Goal: Transaction & Acquisition: Purchase product/service

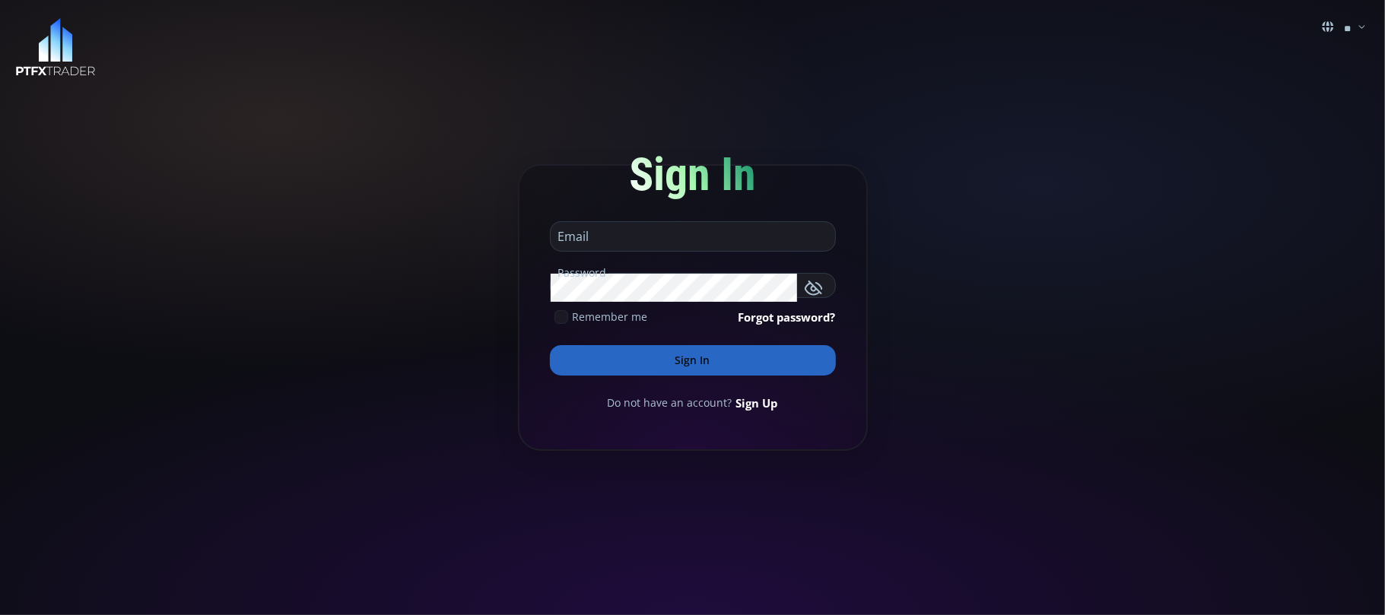
type input "**********"
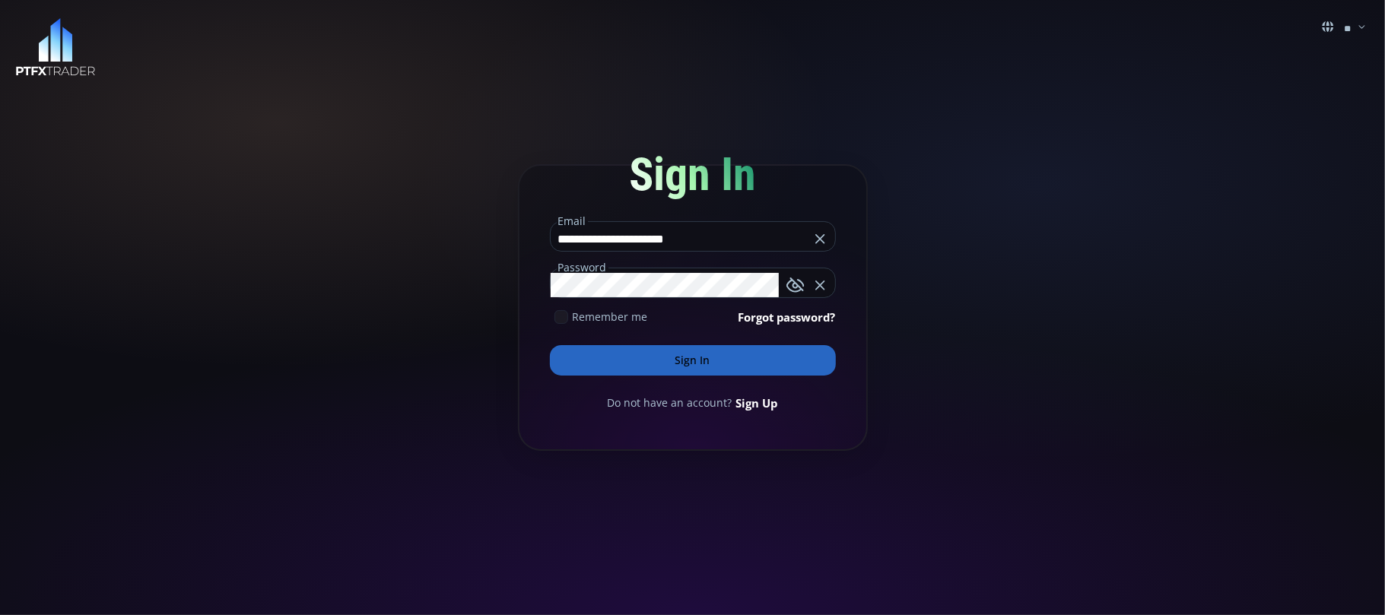
click at [695, 358] on button "Sign In" at bounding box center [693, 360] width 286 height 30
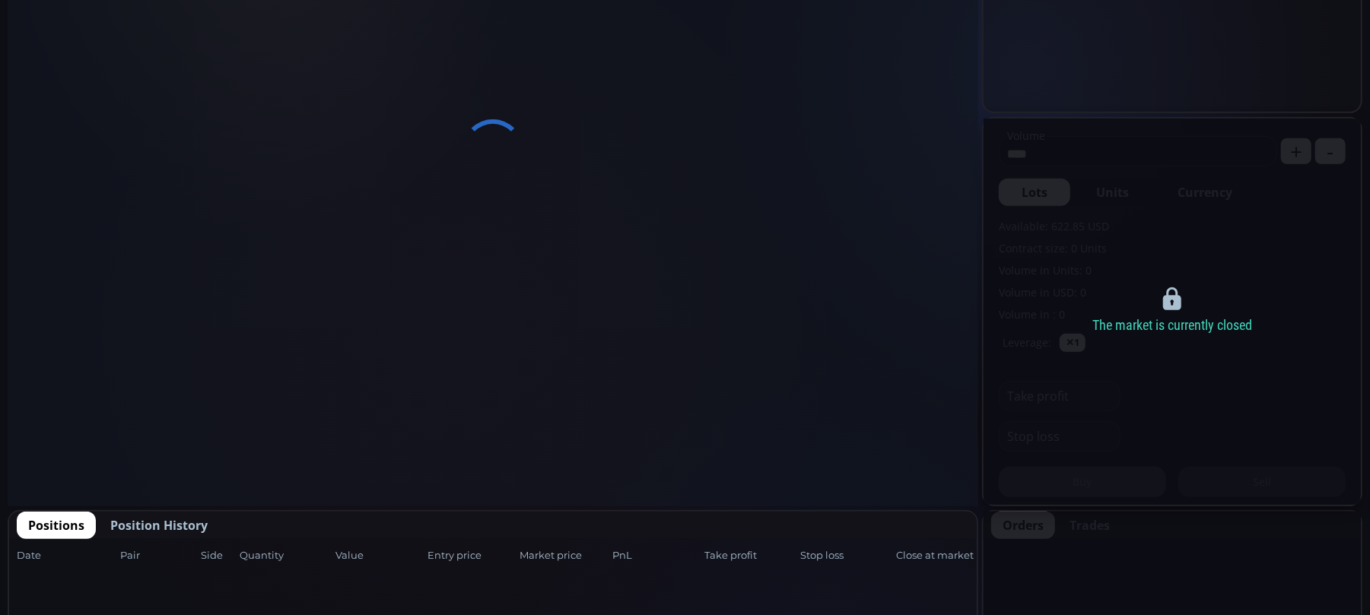
scroll to position [304, 0]
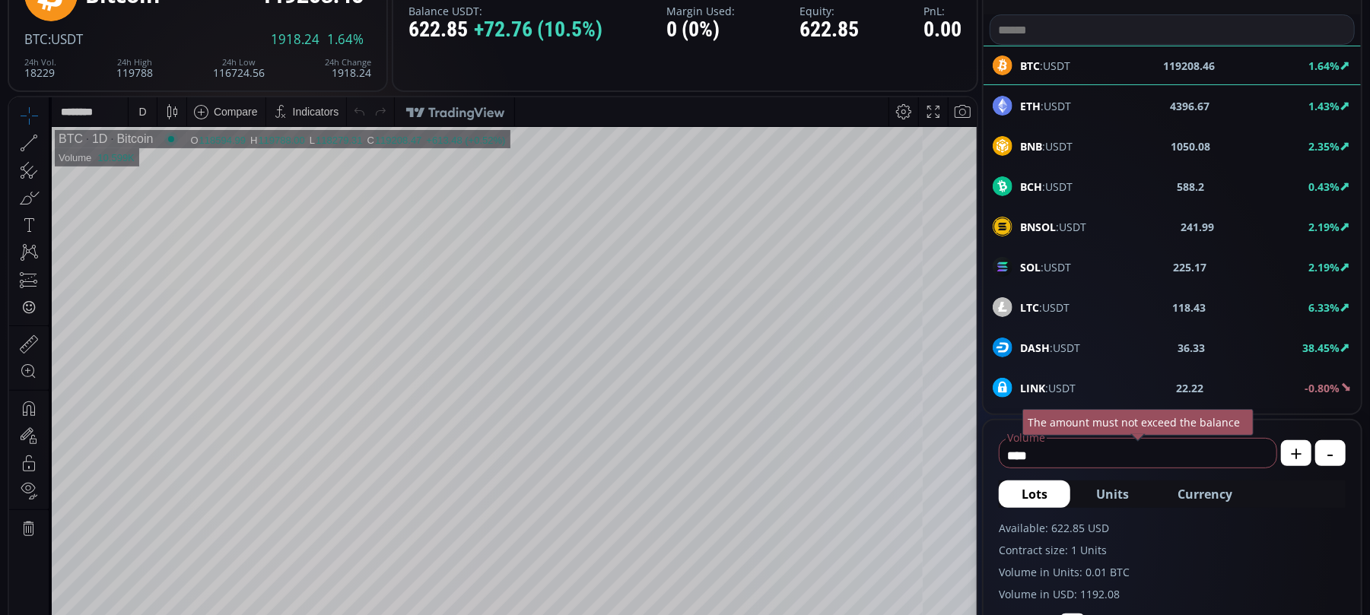
scroll to position [202, 0]
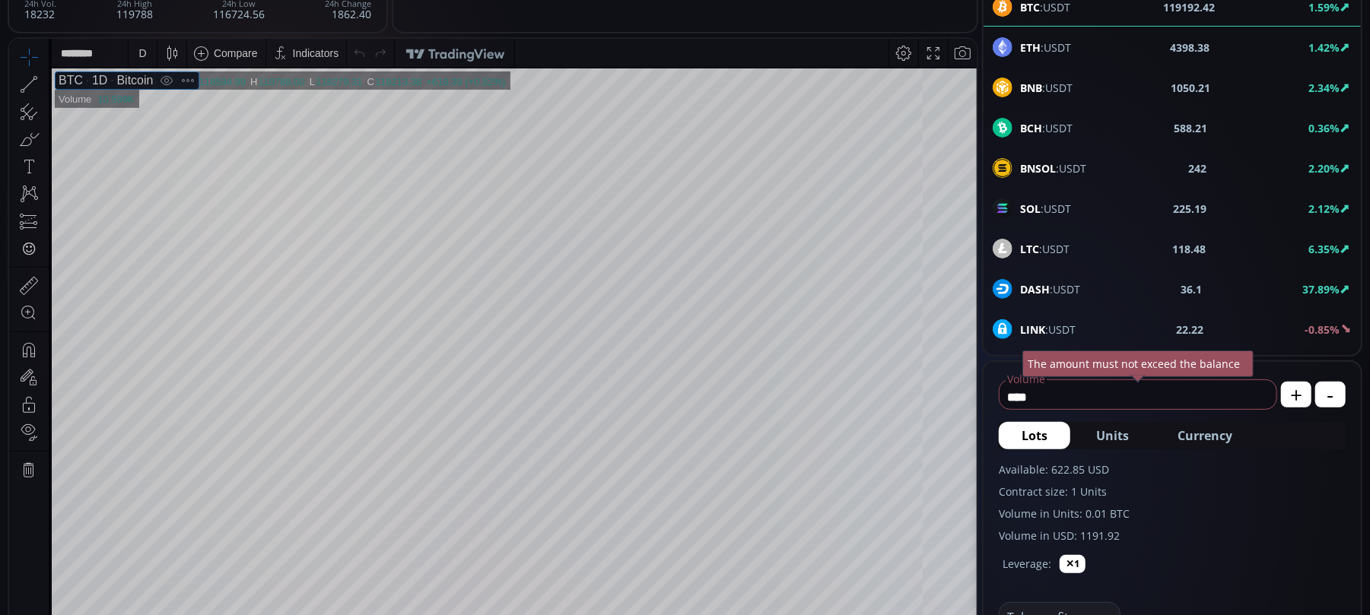
click at [46, 83] on icon at bounding box center [44, 83] width 3 height 5
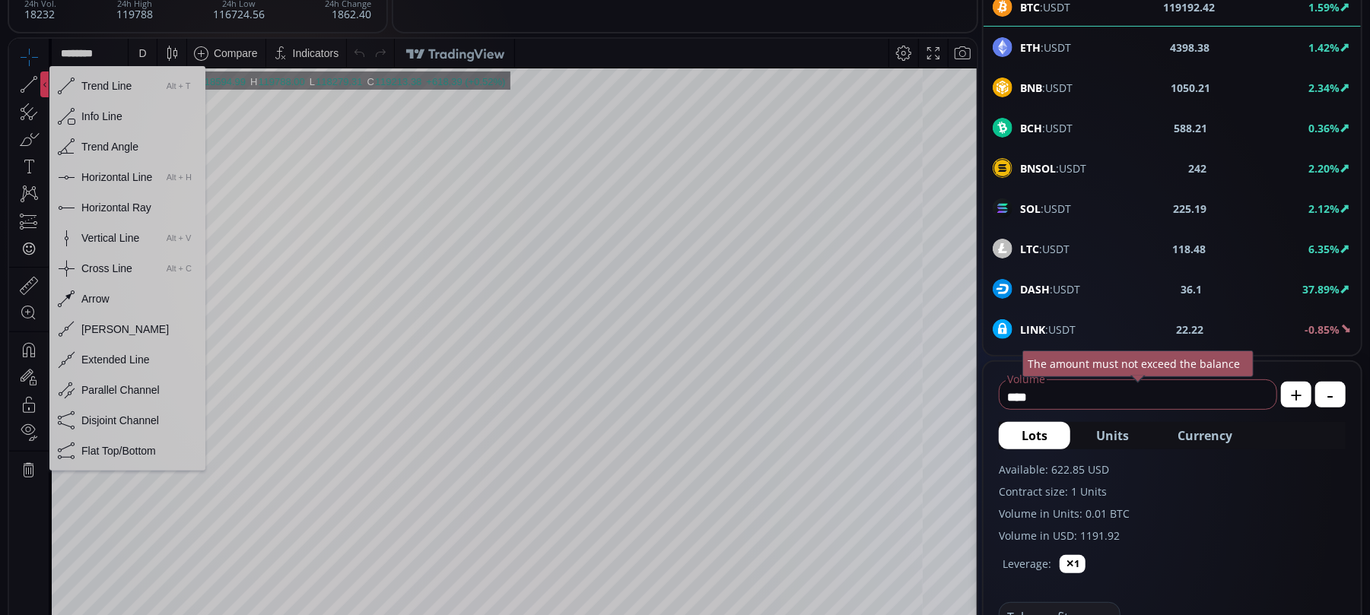
click at [102, 176] on div "Horizontal Line" at bounding box center [116, 176] width 71 height 12
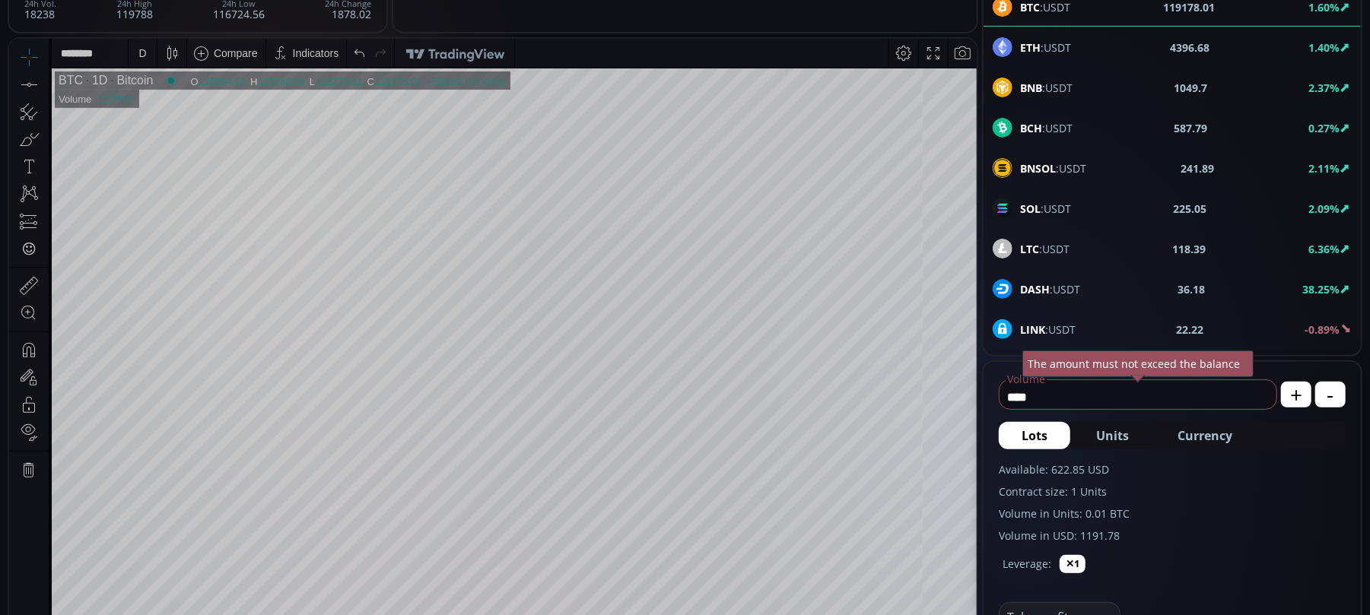
click at [44, 78] on div at bounding box center [44, 84] width 8 height 26
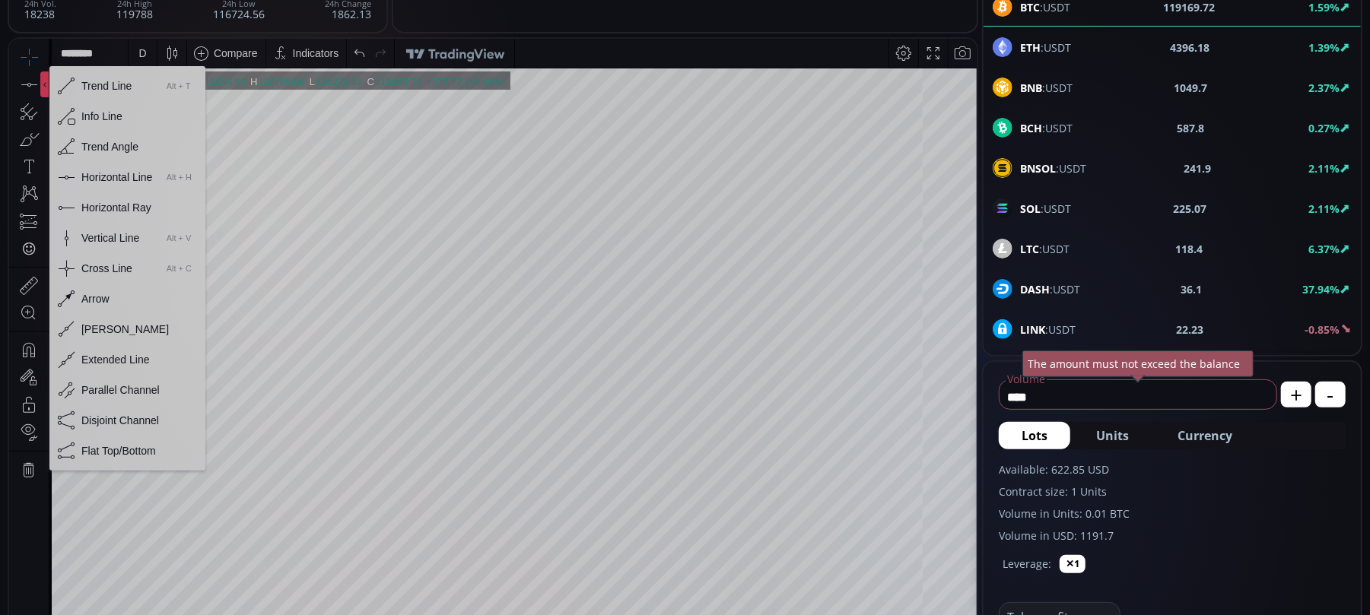
click at [106, 171] on div "Horizontal Line" at bounding box center [116, 176] width 71 height 12
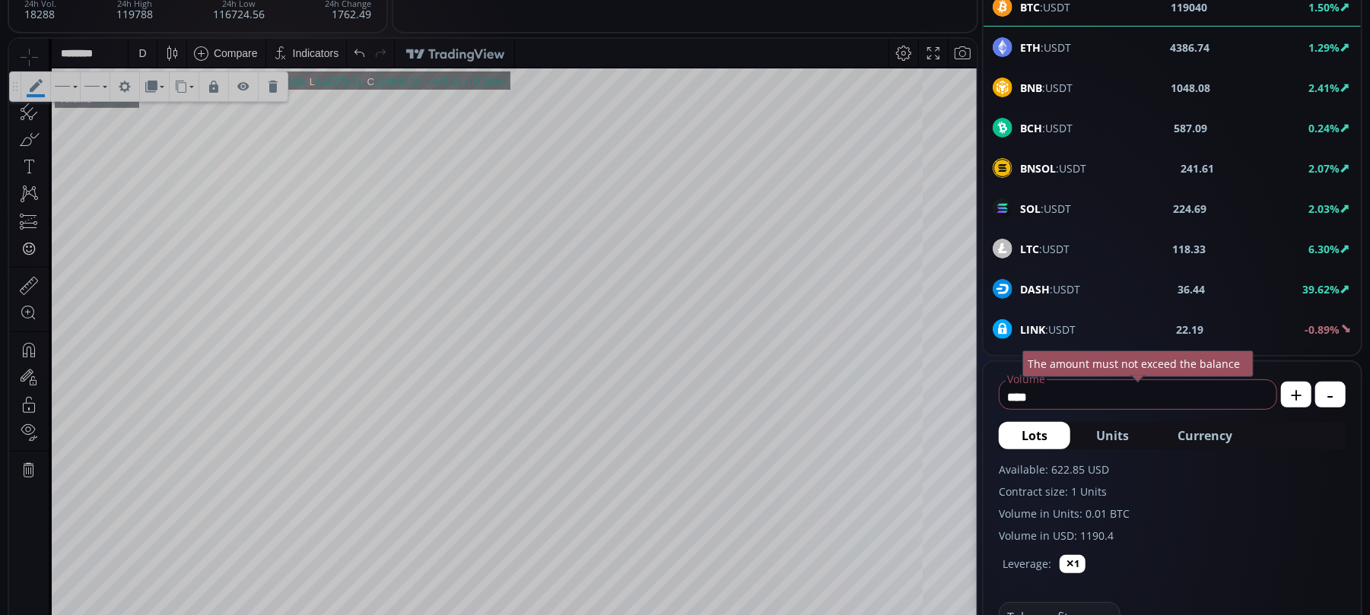
scroll to position [101, 0]
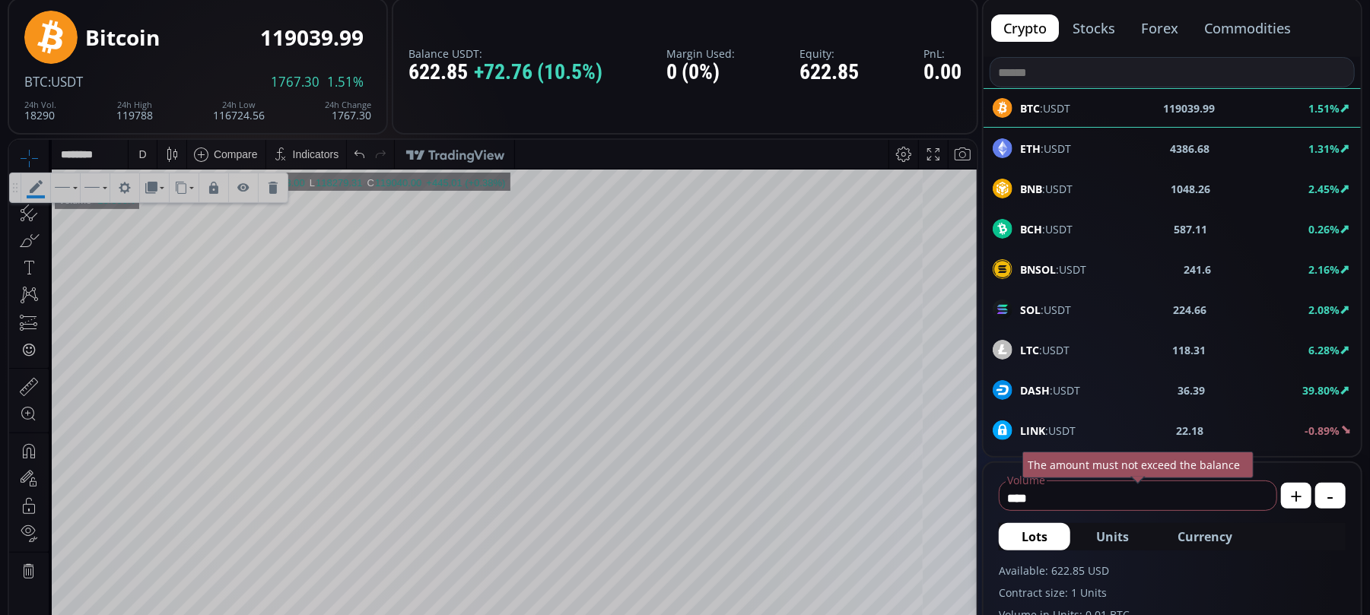
click at [1053, 354] on span "LTC :USDT" at bounding box center [1044, 350] width 49 height 16
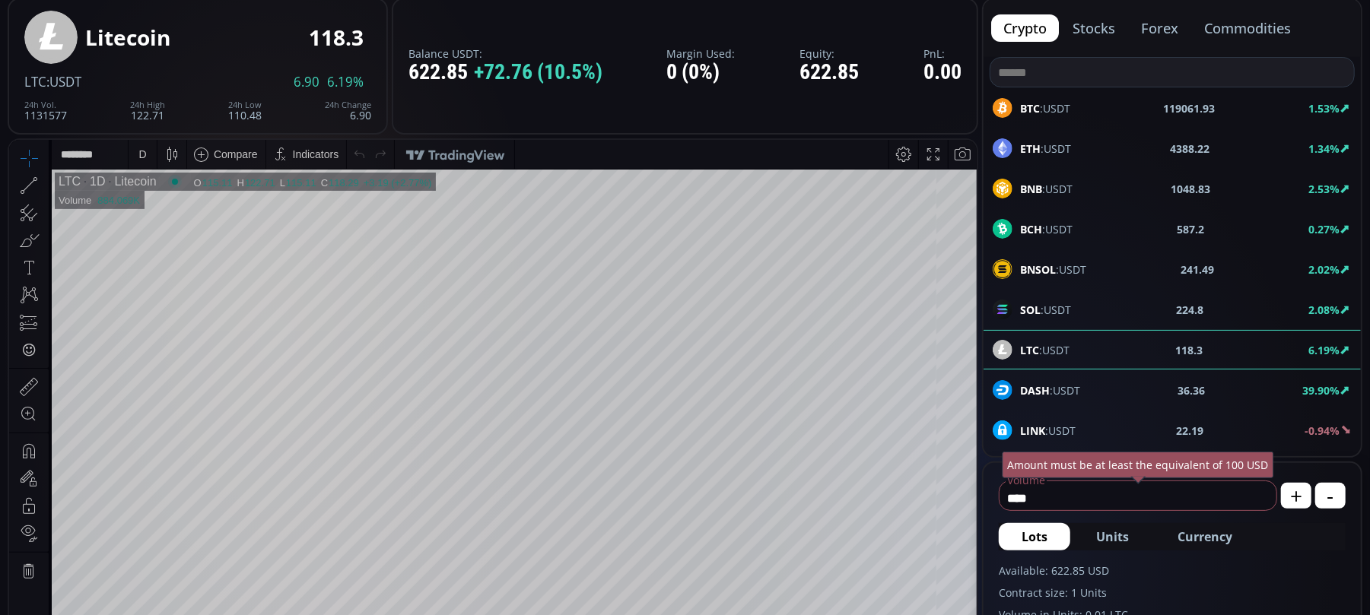
click at [140, 155] on div "D" at bounding box center [142, 154] width 8 height 12
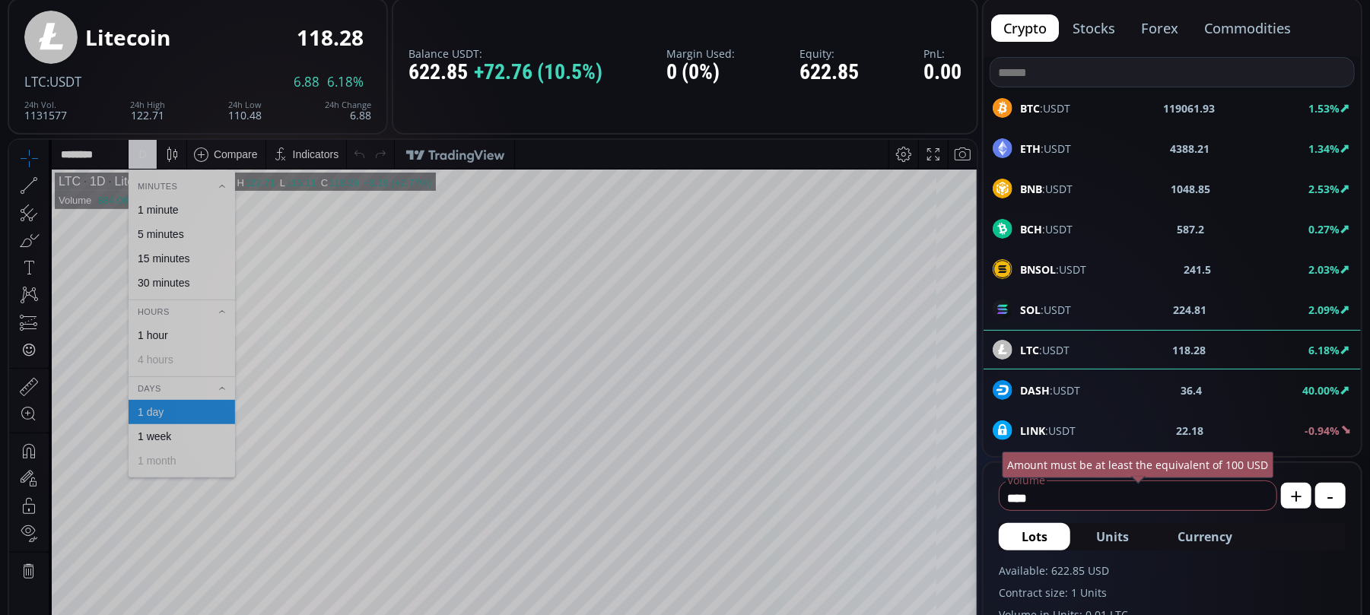
click at [163, 333] on div "1 hour" at bounding box center [153, 335] width 30 height 12
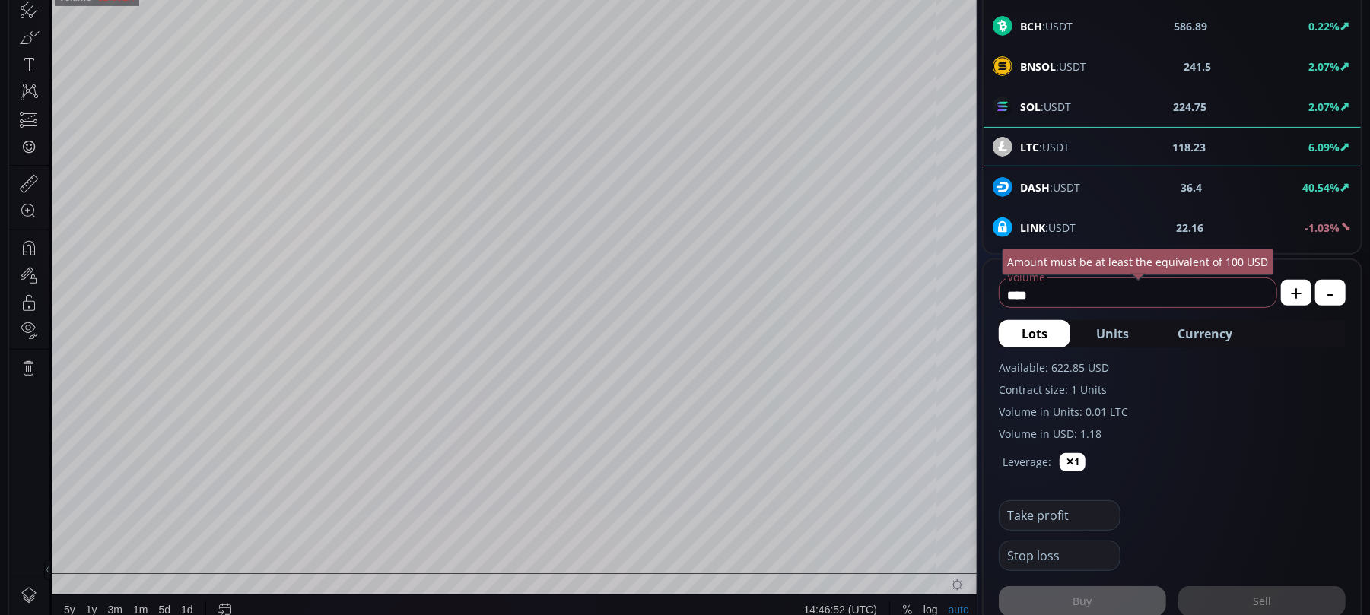
scroll to position [202, 0]
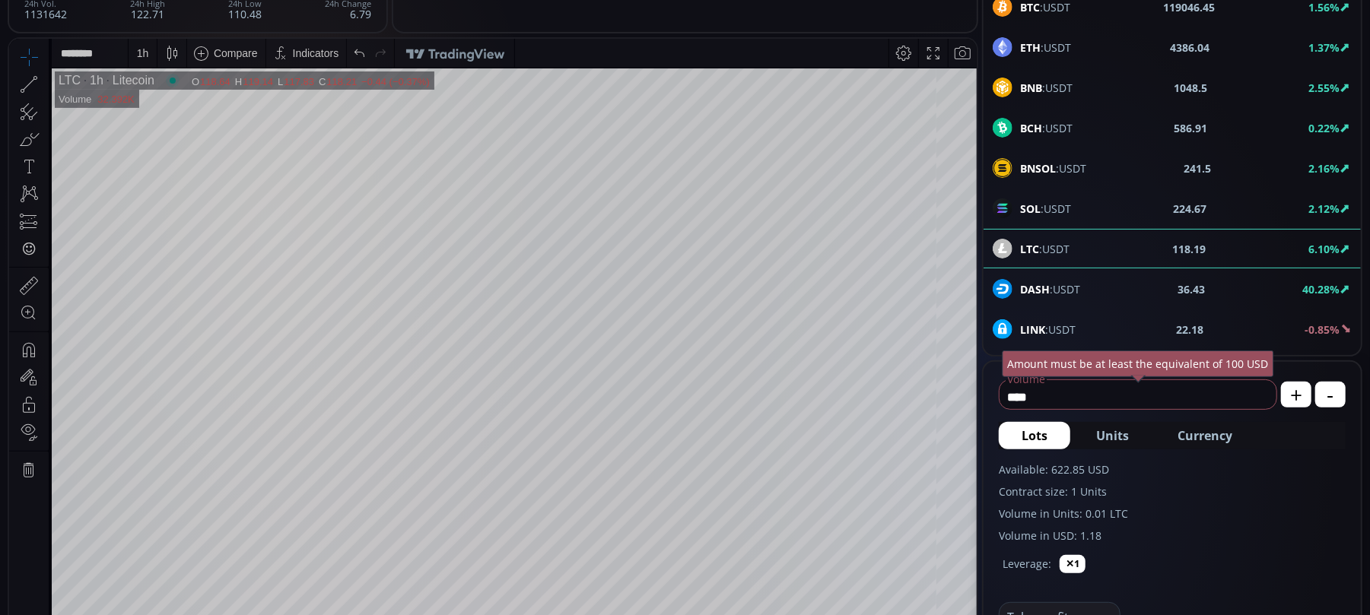
click at [43, 84] on icon at bounding box center [44, 83] width 3 height 5
click at [137, 49] on div "1 h" at bounding box center [143, 52] width 12 height 12
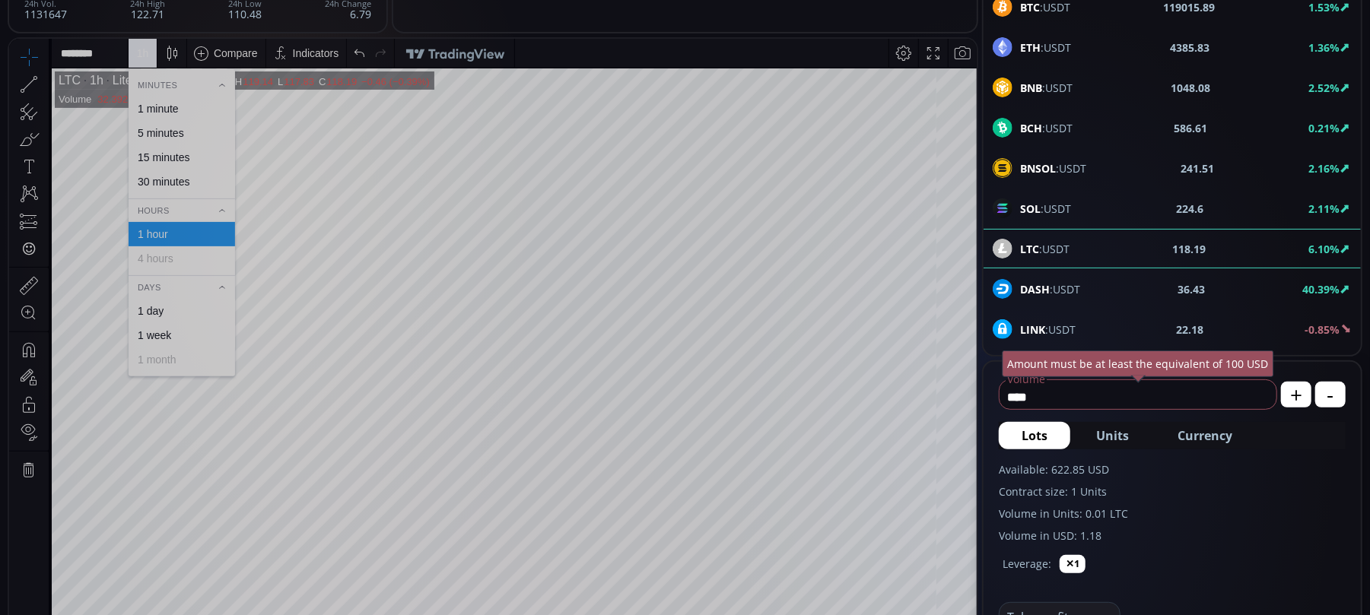
click at [152, 307] on div "1 day" at bounding box center [151, 310] width 26 height 12
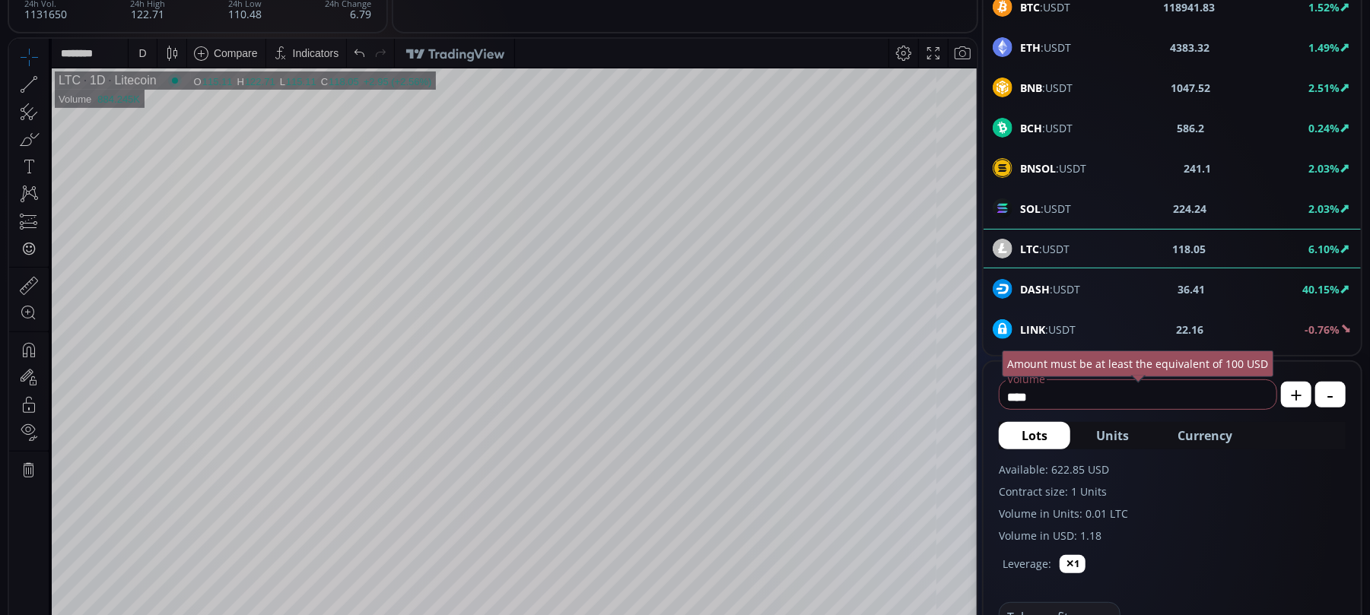
click at [43, 81] on span at bounding box center [44, 83] width 3 height 5
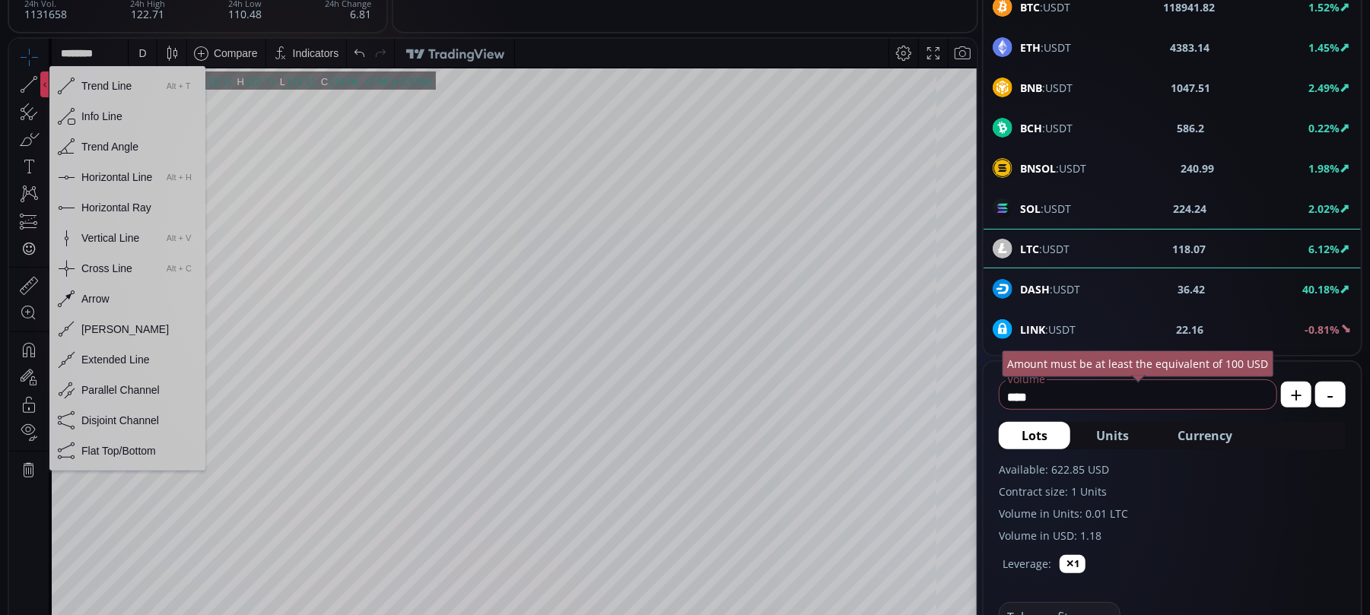
click at [103, 179] on div "Horizontal Line" at bounding box center [116, 176] width 71 height 12
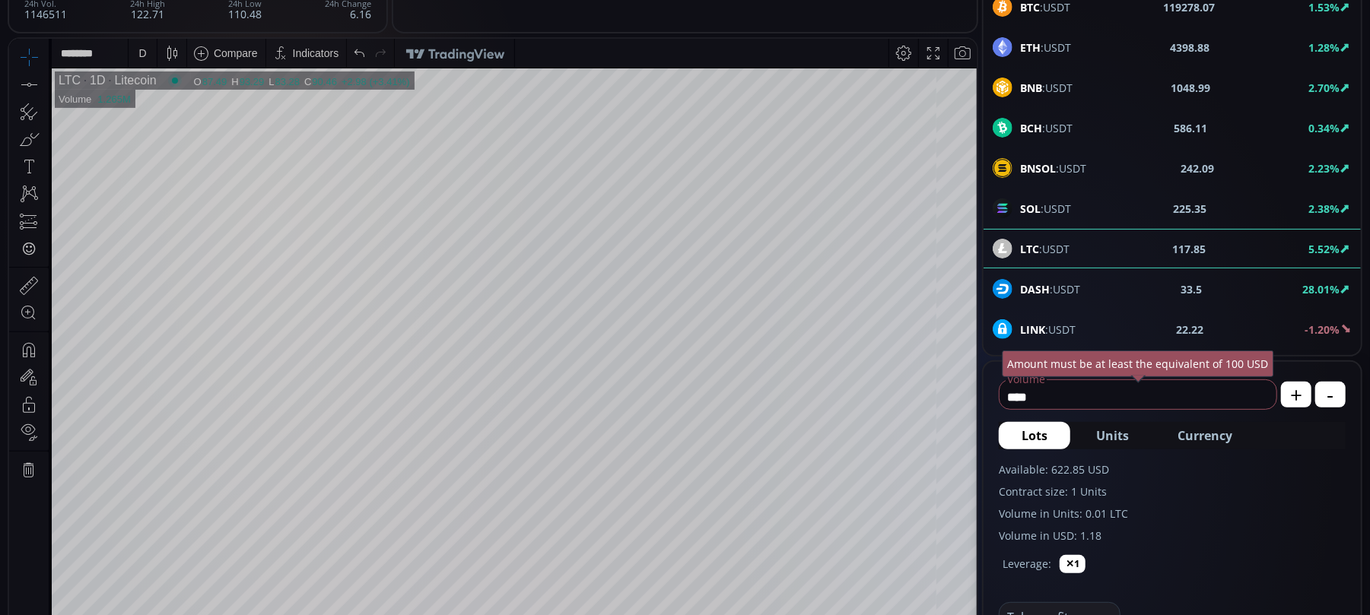
scroll to position [216, 0]
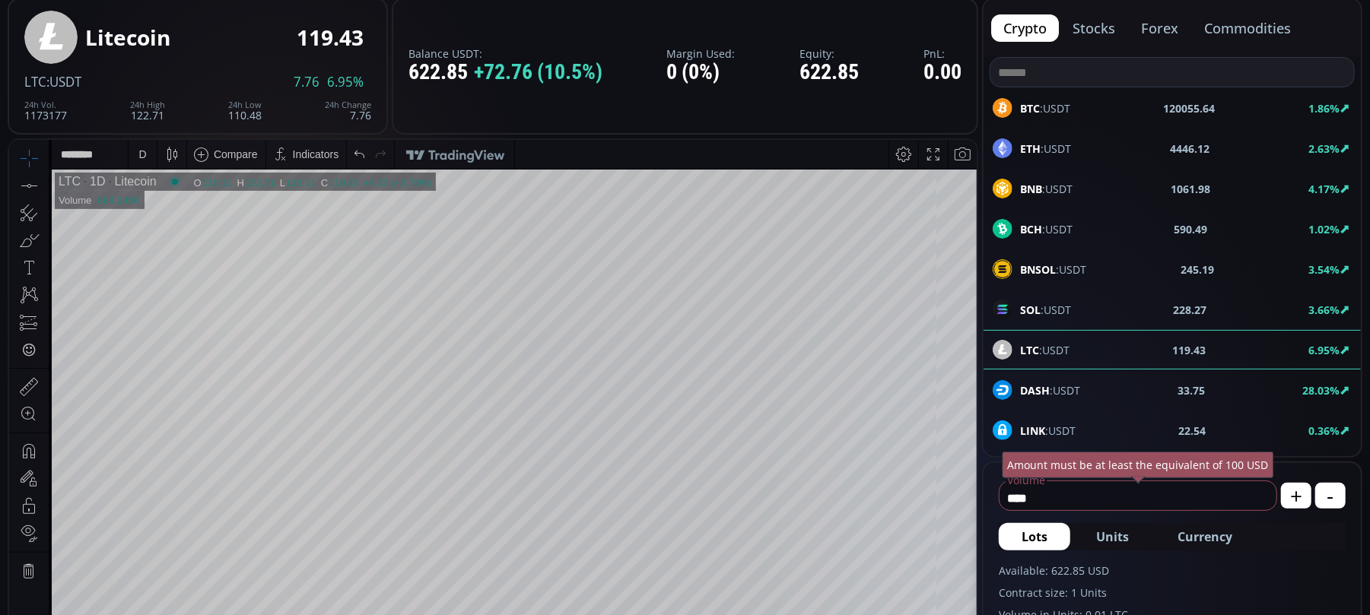
click at [1056, 110] on span "BTC :USDT" at bounding box center [1045, 108] width 50 height 16
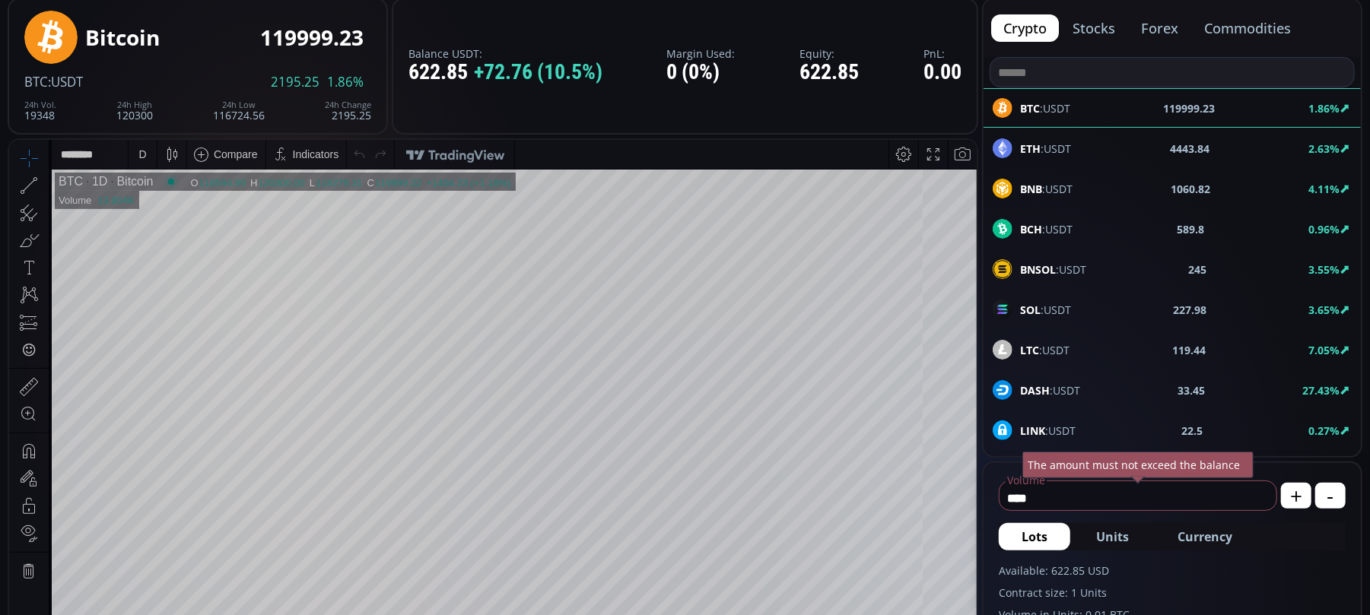
click at [139, 152] on div "D" at bounding box center [142, 154] width 8 height 12
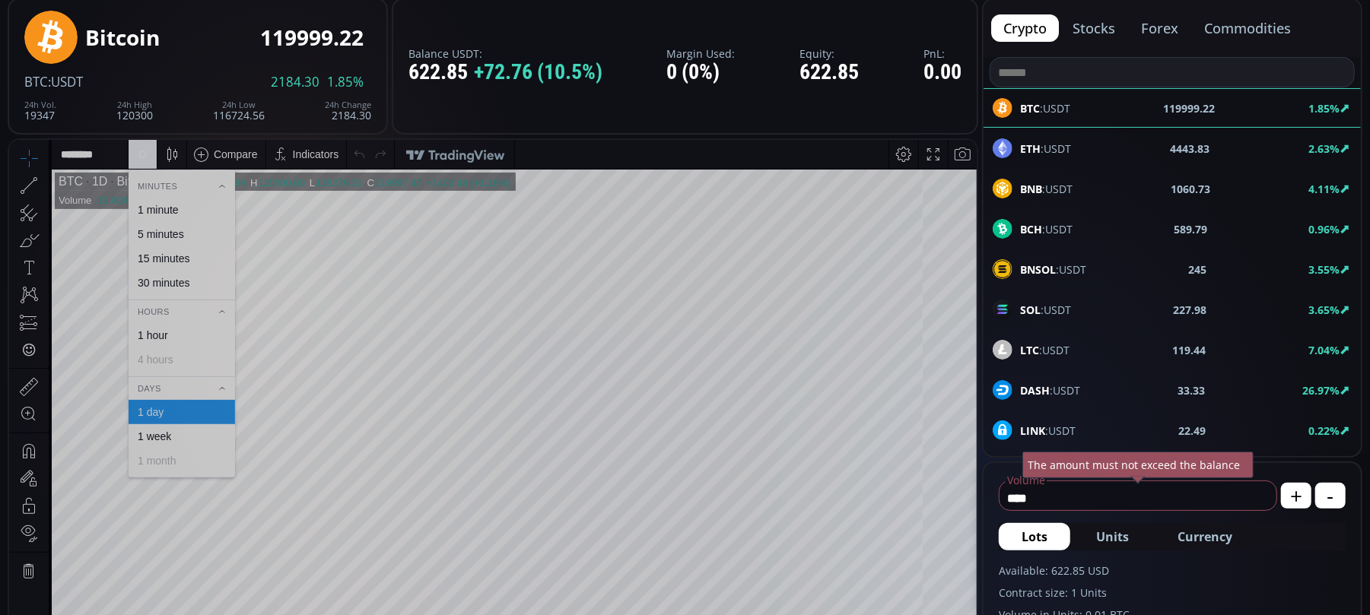
click at [152, 339] on div "1 hour" at bounding box center [153, 335] width 30 height 12
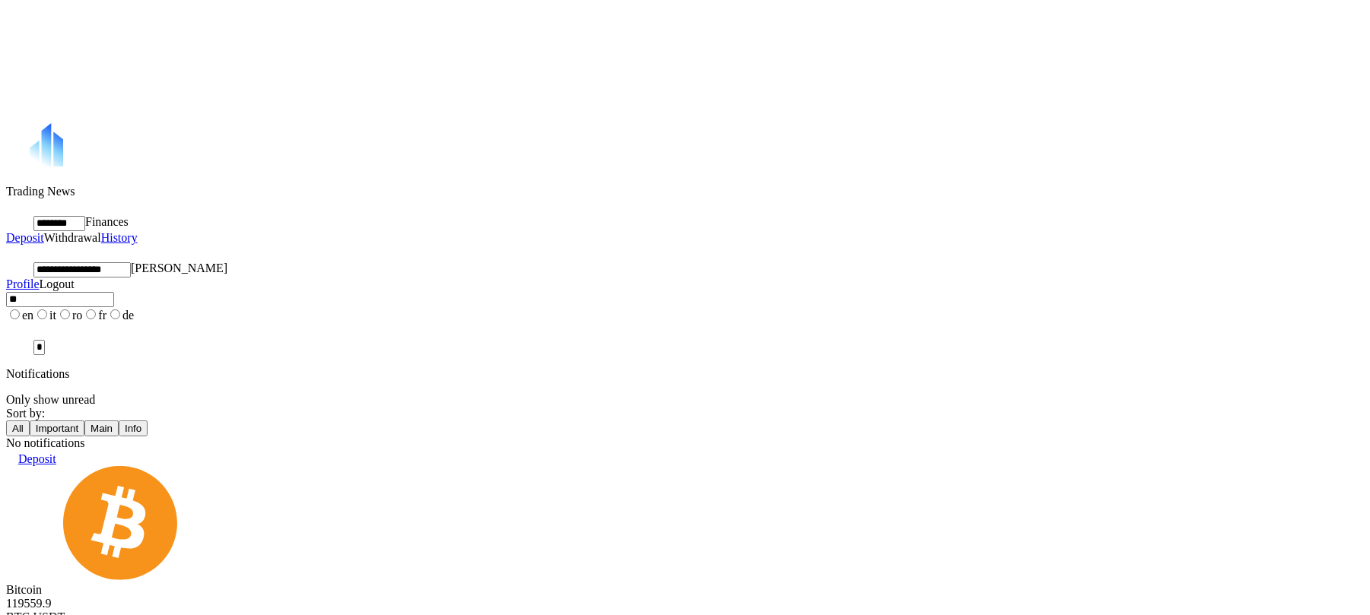
scroll to position [216, 0]
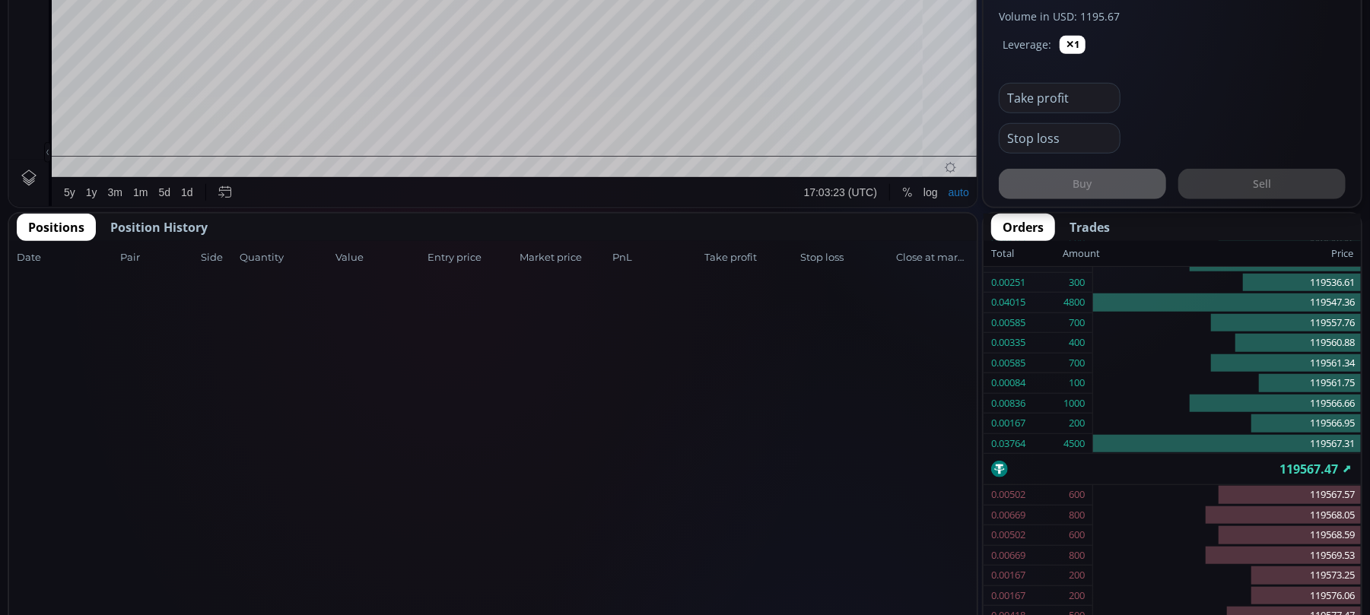
scroll to position [710, 0]
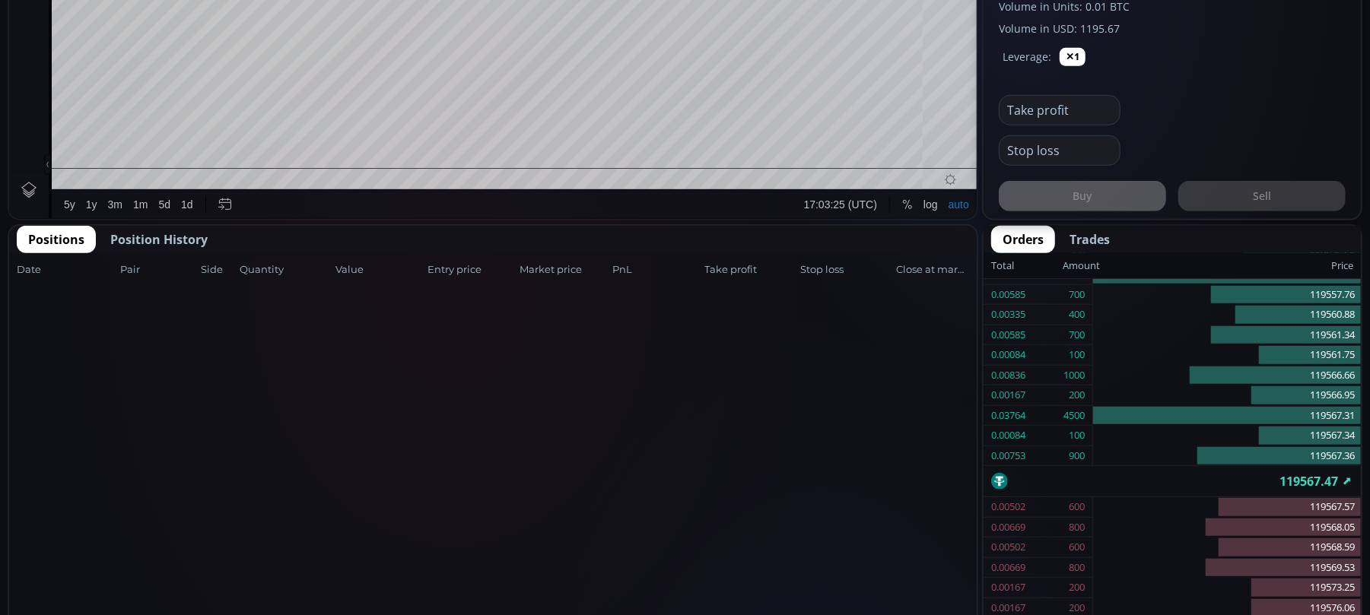
click at [187, 235] on span "Position History" at bounding box center [158, 239] width 97 height 18
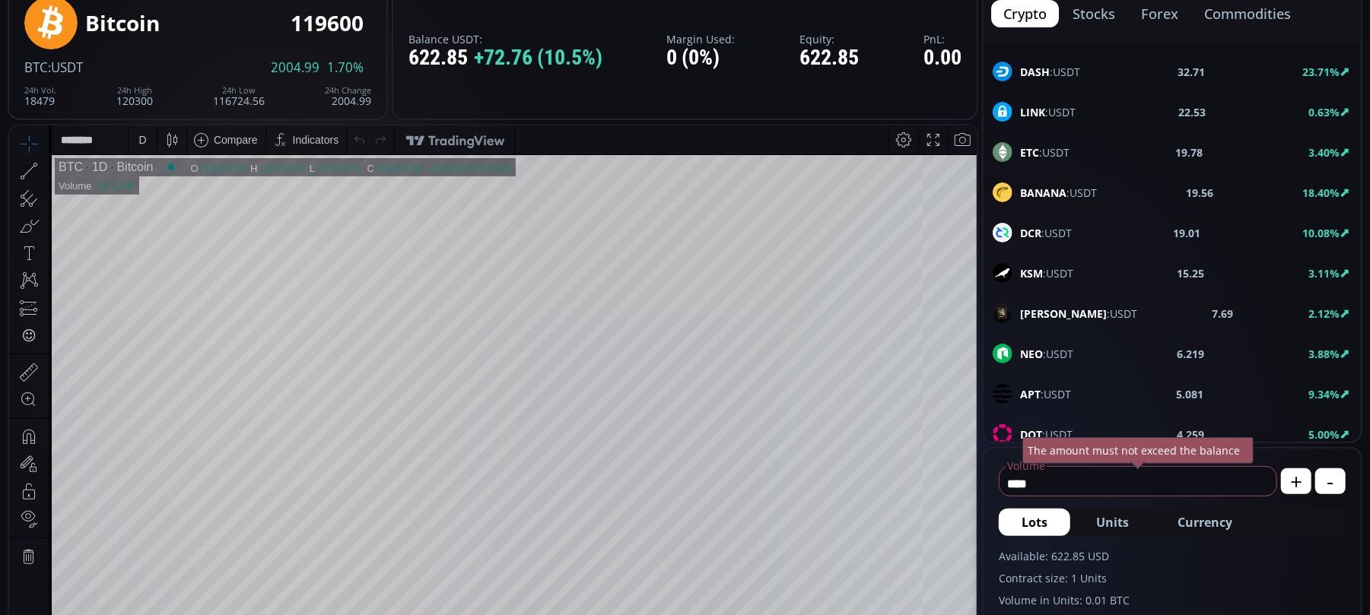
scroll to position [101, 0]
